Goal: Task Accomplishment & Management: Use online tool/utility

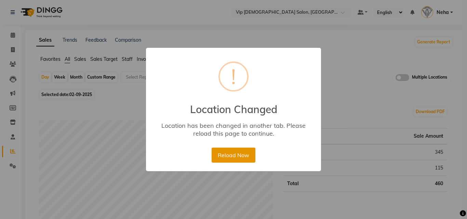
click at [244, 153] on button "Reload Now" at bounding box center [233, 155] width 43 height 15
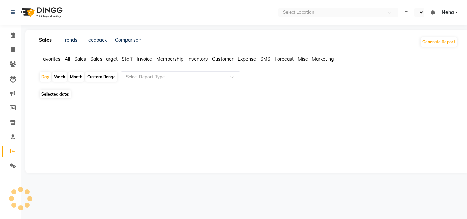
select select "en"
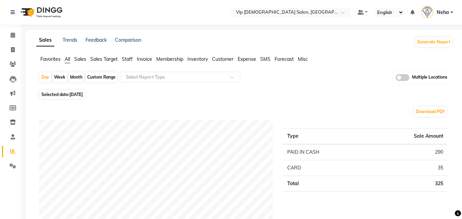
click at [100, 77] on div "Custom Range" at bounding box center [102, 78] width 32 height 10
select select "9"
select select "2025"
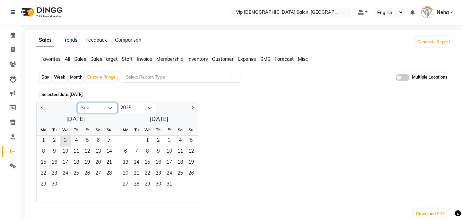
click at [89, 109] on select "Jan Feb Mar Apr May Jun Jul Aug Sep Oct Nov Dec" at bounding box center [98, 108] width 40 height 10
select select "8"
click at [78, 103] on select "Jan Feb Mar Apr May Jun Jul Aug Sep Oct Nov Dec" at bounding box center [98, 108] width 40 height 10
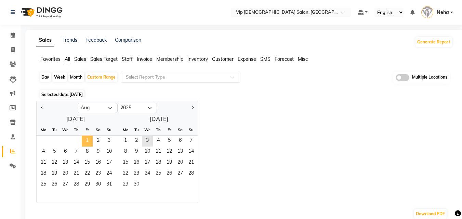
click at [87, 140] on span "1" at bounding box center [87, 141] width 11 height 11
click at [76, 188] on span "28" at bounding box center [76, 185] width 11 height 11
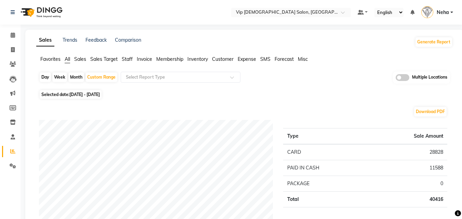
scroll to position [14, 0]
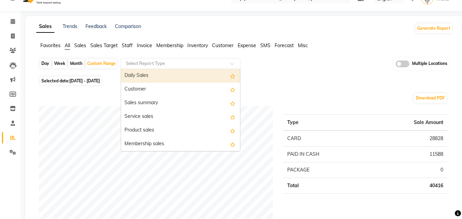
click at [144, 64] on input "text" at bounding box center [174, 63] width 99 height 7
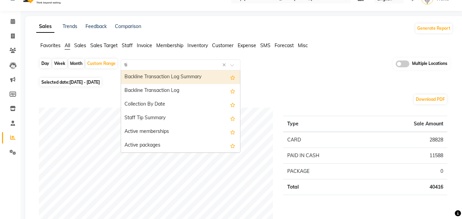
type input "tip"
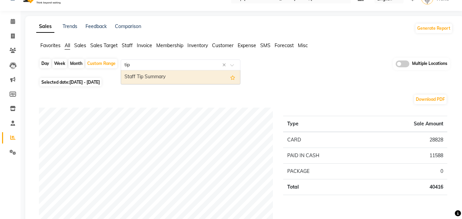
click at [158, 74] on div "Staff Tip Summary" at bounding box center [180, 77] width 119 height 14
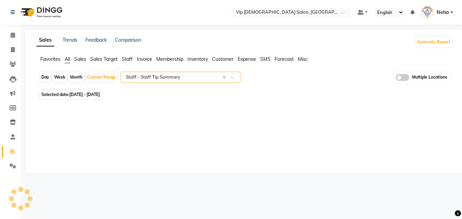
scroll to position [0, 0]
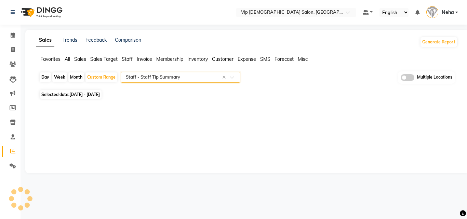
select select "full_report"
select select "csv"
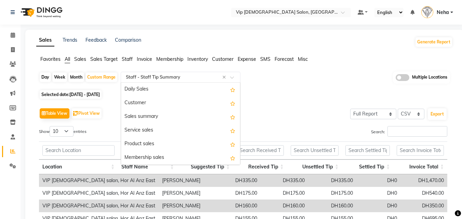
scroll to position [520, 0]
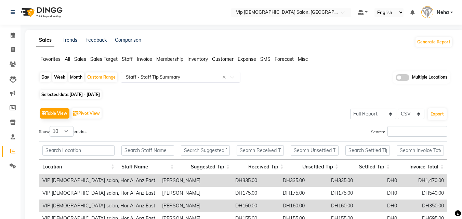
click at [271, 94] on div "Selected date: 01-08-2025 - 28-08-2025" at bounding box center [246, 94] width 414 height 7
click at [84, 94] on span "01-08-2025 - 28-08-2025" at bounding box center [84, 94] width 30 height 5
select select "8"
select select "2025"
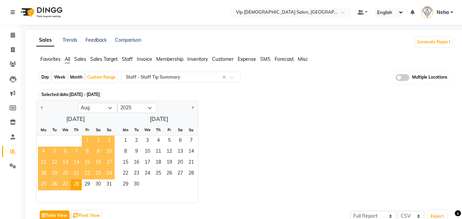
click at [88, 141] on span "1" at bounding box center [87, 141] width 11 height 11
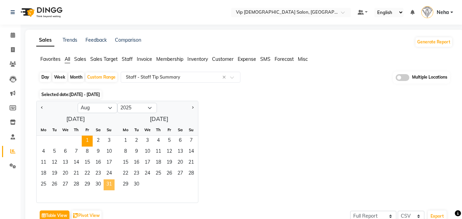
click at [112, 186] on span "31" at bounding box center [109, 185] width 11 height 11
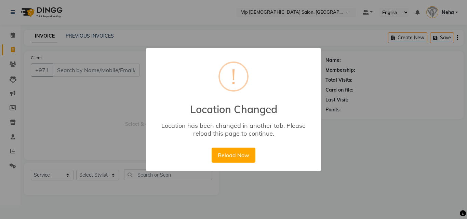
select select "8415"
select select "service"
